Goal: Task Accomplishment & Management: Use online tool/utility

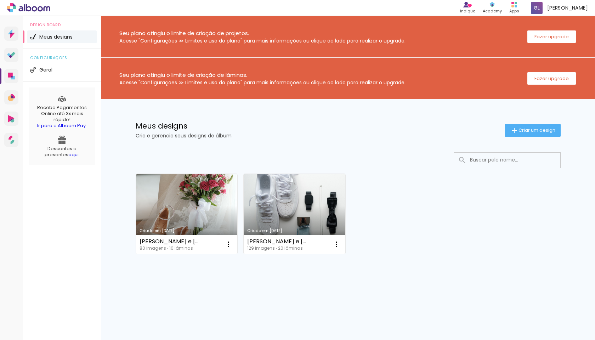
click at [295, 194] on link "Criado em [DATE]" at bounding box center [295, 214] width 102 height 80
